Goal: Information Seeking & Learning: Learn about a topic

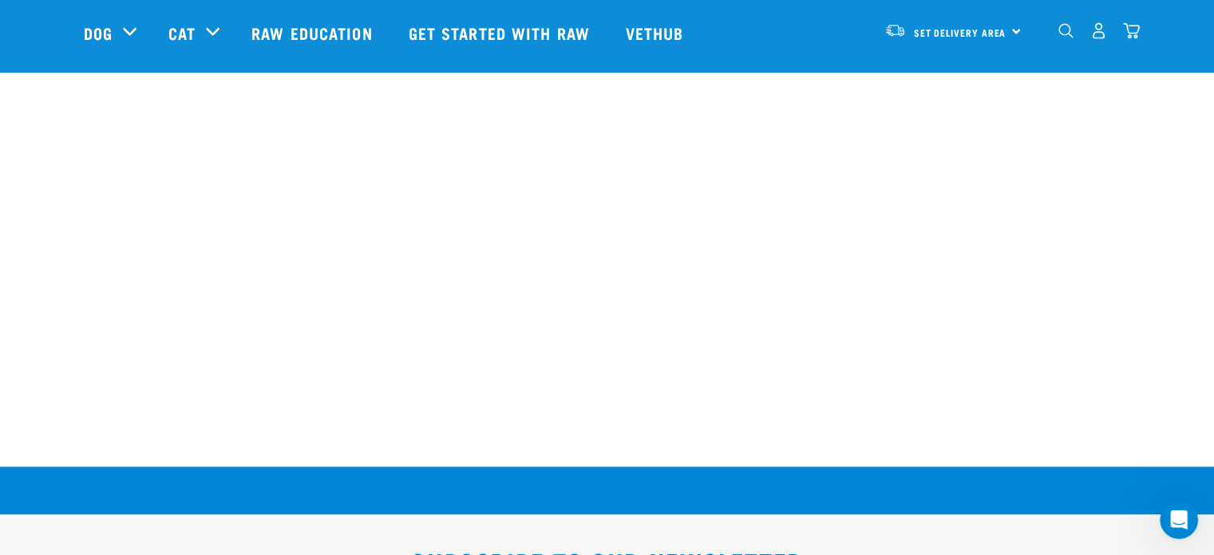
scroll to position [2633, 0]
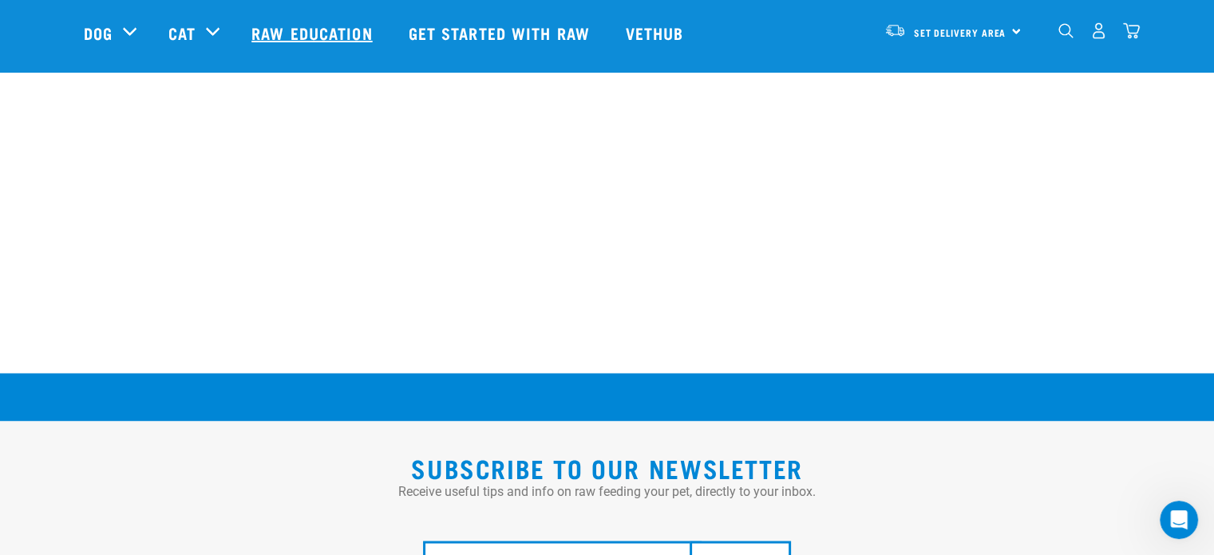
click at [310, 28] on link "Raw Education" at bounding box center [313, 33] width 156 height 64
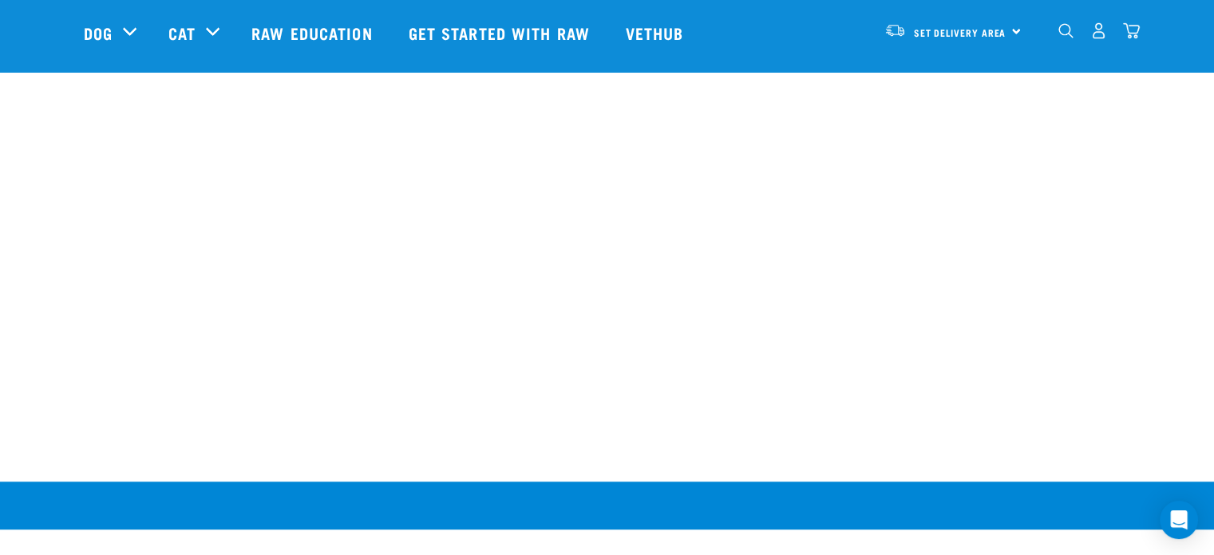
scroll to position [1047, 0]
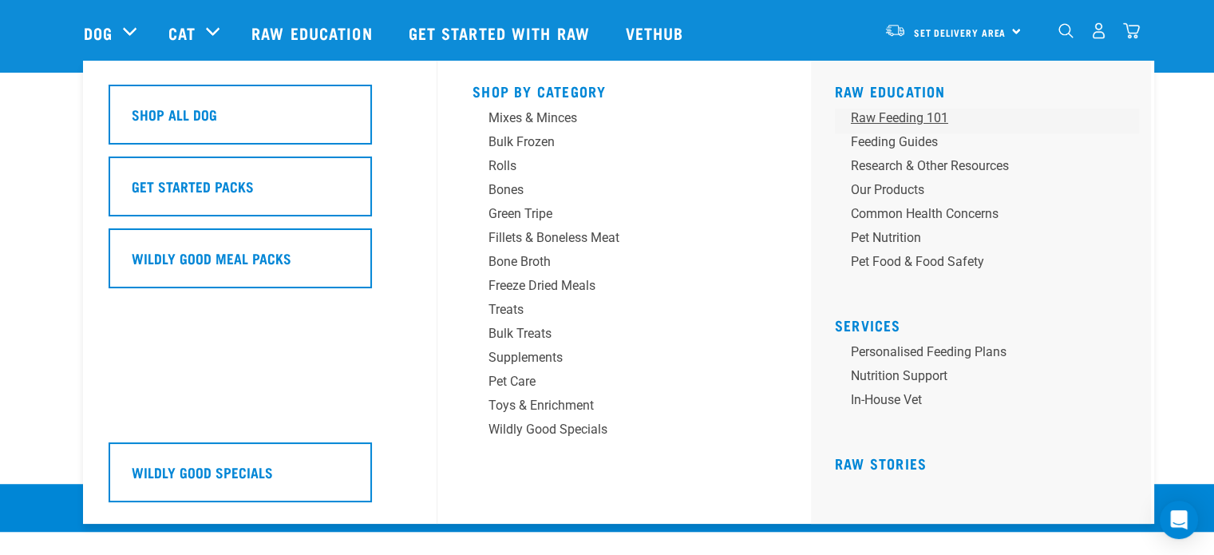
click at [905, 109] on div "Raw Feeding 101" at bounding box center [975, 118] width 249 height 19
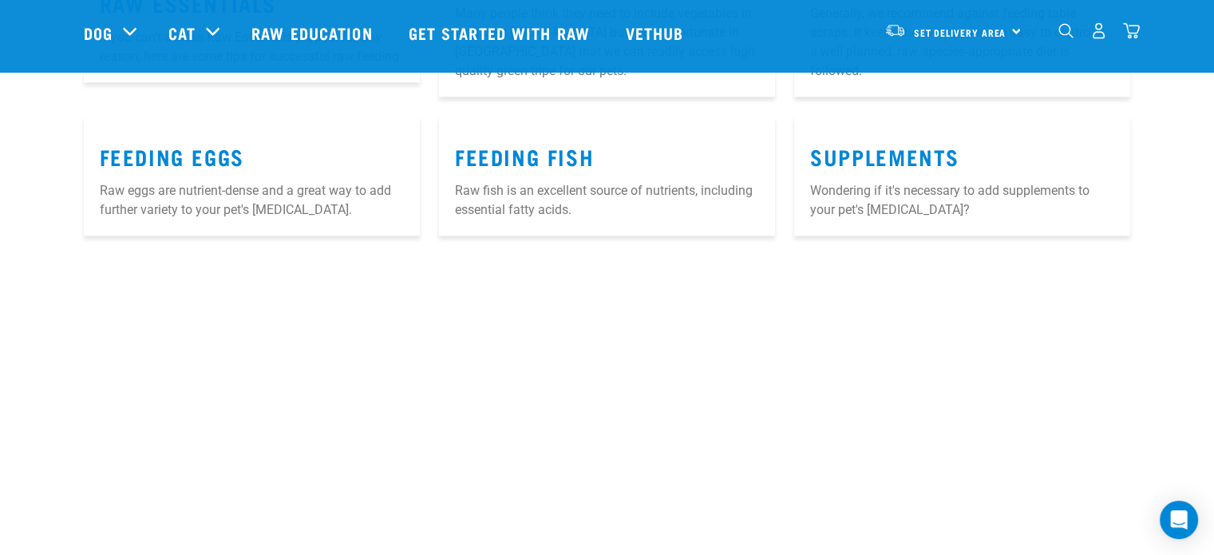
scroll to position [1835, 0]
